Goal: Task Accomplishment & Management: Manage account settings

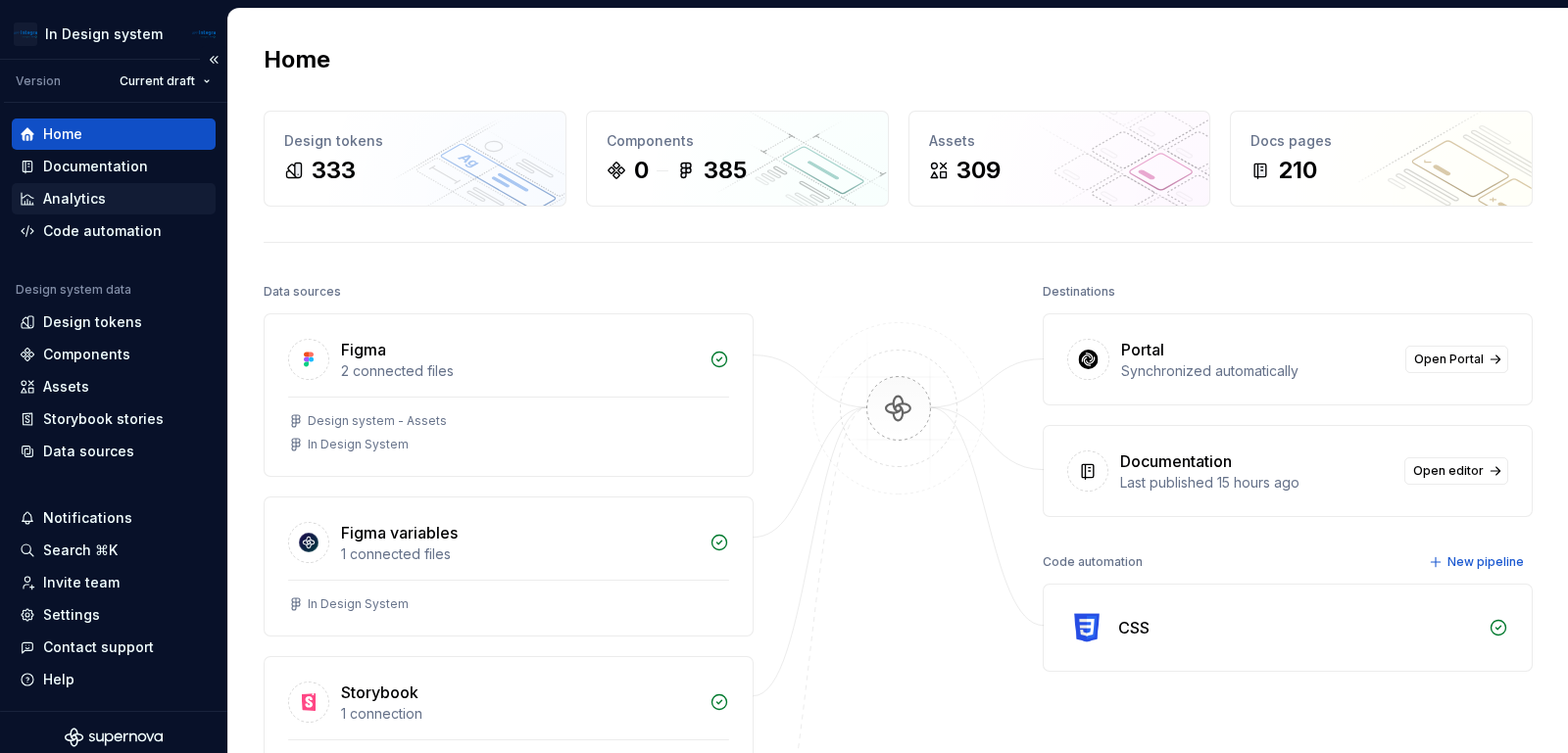
scroll to position [9, 0]
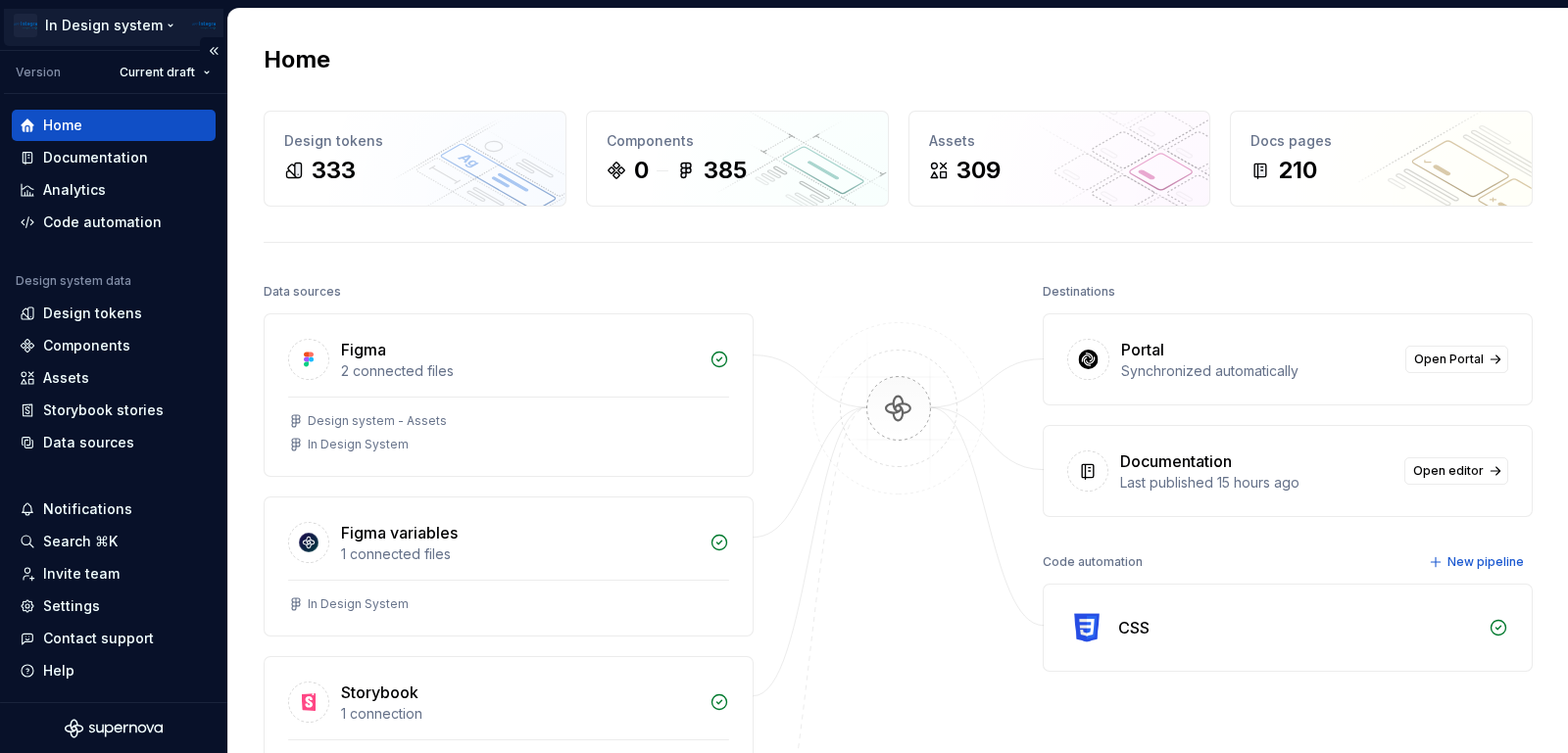
click at [32, 16] on html "In Design system Version Current draft Home Documentation Analytics Code automa…" at bounding box center [784, 376] width 1568 height 753
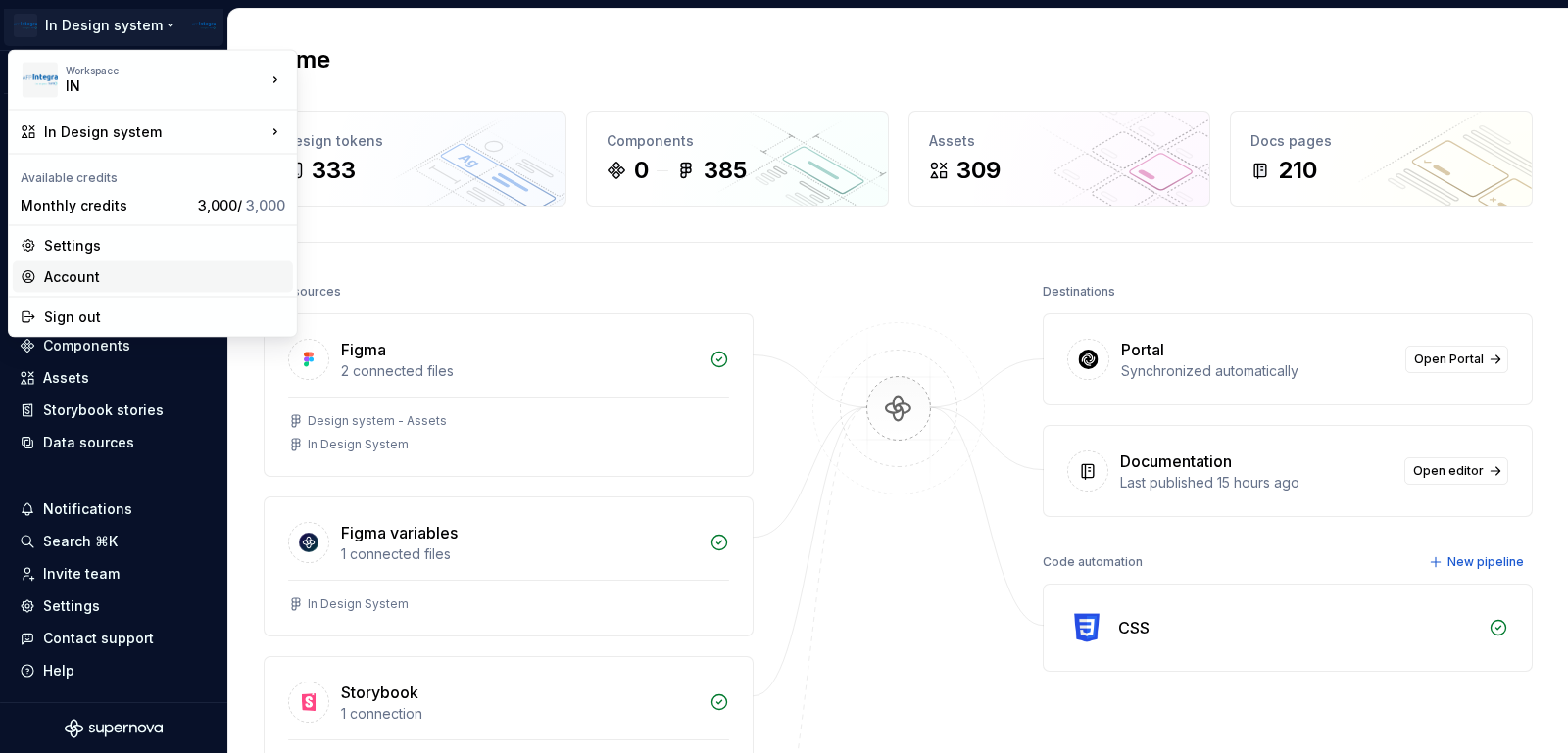
click at [115, 275] on div "Account" at bounding box center [165, 277] width 242 height 20
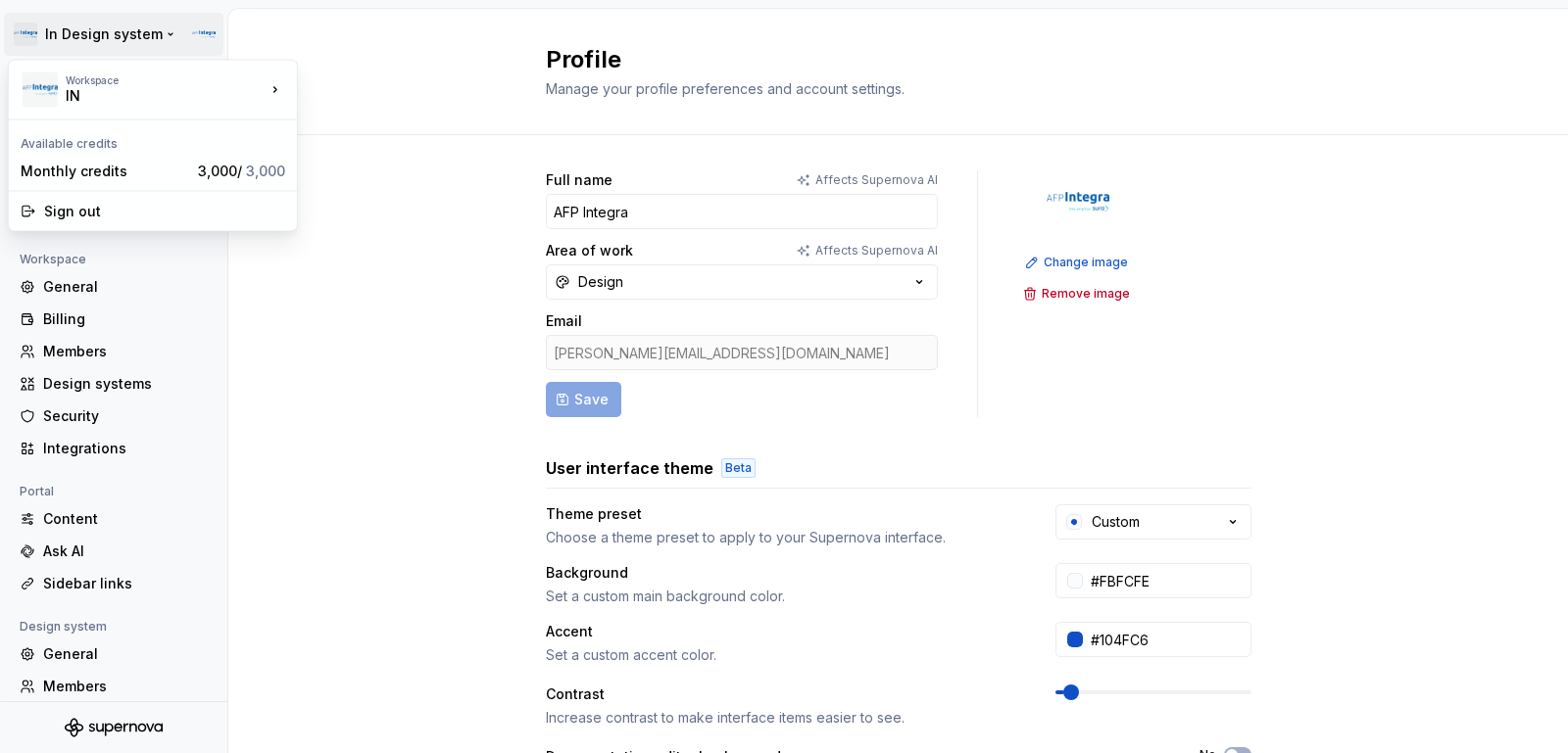
click at [35, 31] on html "In Design system Back Account Profile Authentication Notifications Workspace Ge…" at bounding box center [784, 376] width 1568 height 753
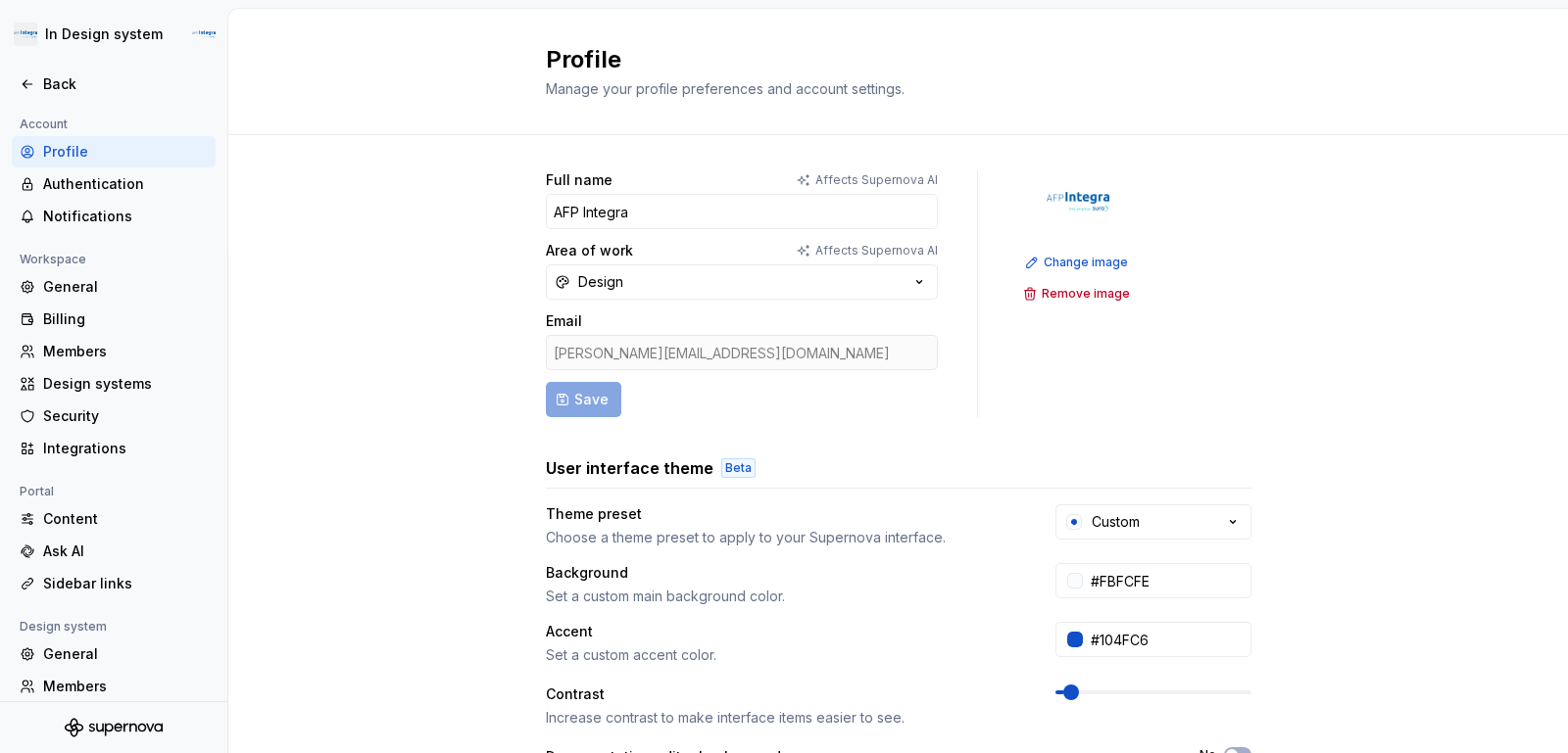
click at [413, 227] on html "In Design system Back Account Profile Authentication Notifications Workspace Ge…" at bounding box center [784, 376] width 1568 height 753
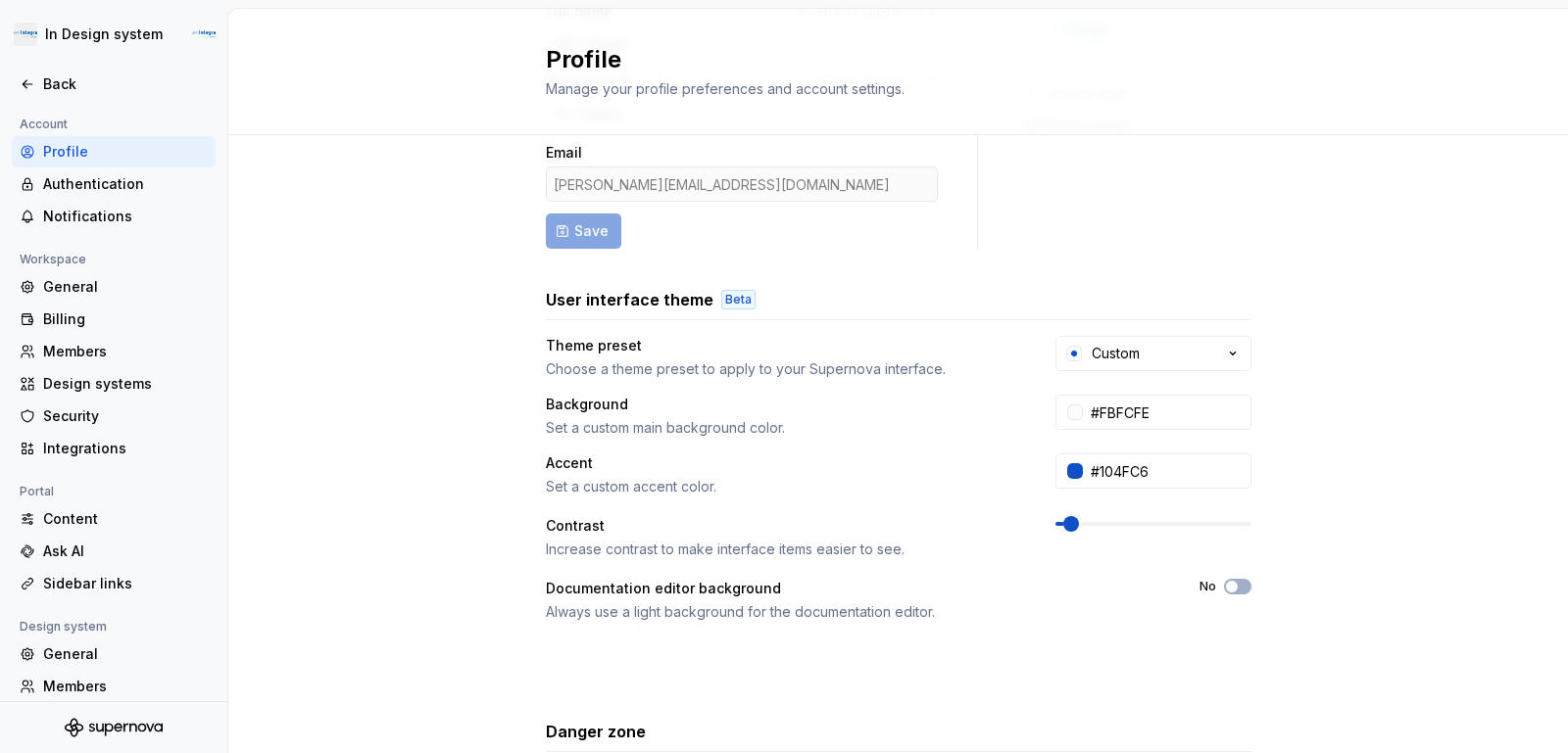
scroll to position [367, 0]
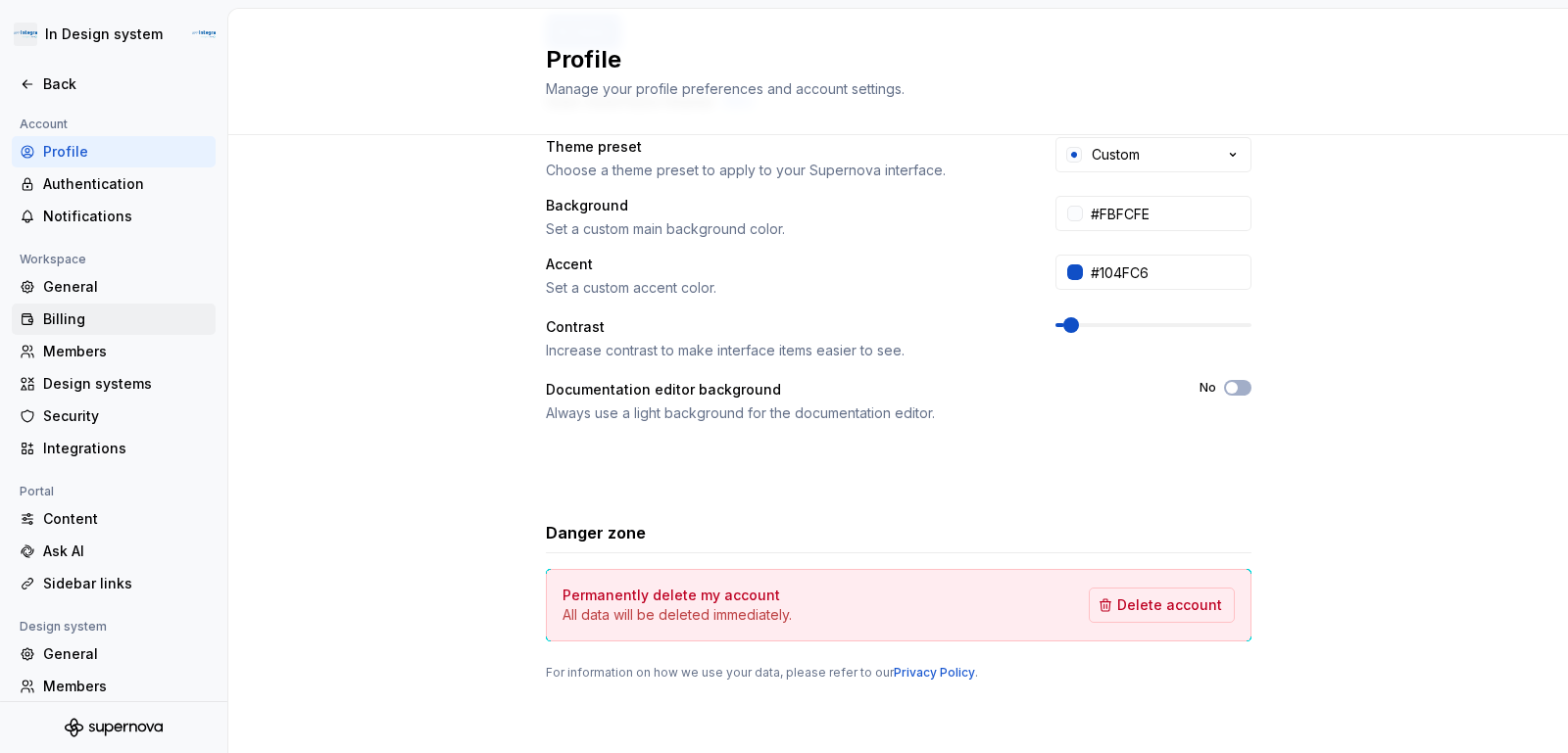
click at [57, 317] on div "Billing" at bounding box center [126, 320] width 164 height 20
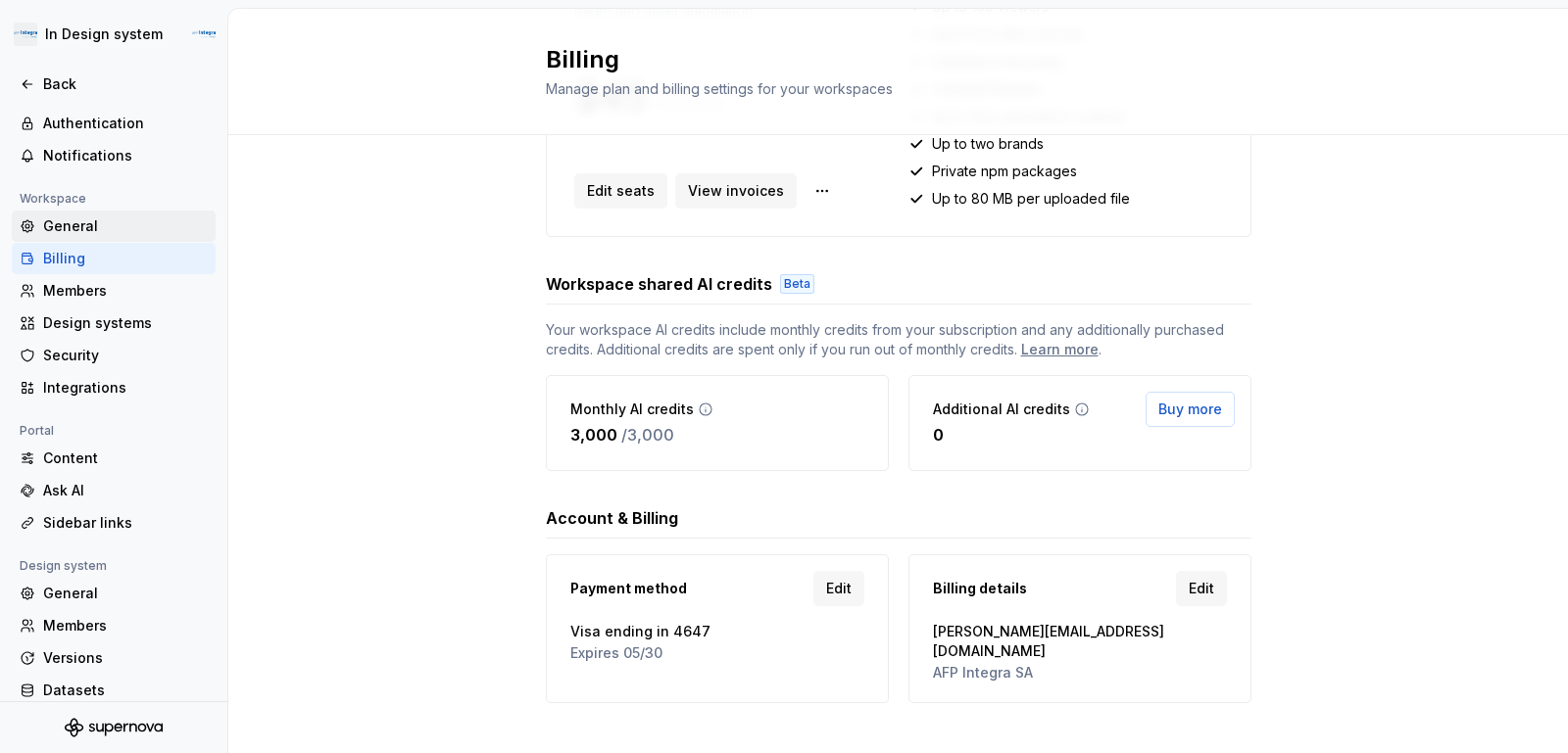
scroll to position [59, 0]
click at [733, 181] on span "View invoices" at bounding box center [735, 191] width 96 height 20
